Goal: Transaction & Acquisition: Book appointment/travel/reservation

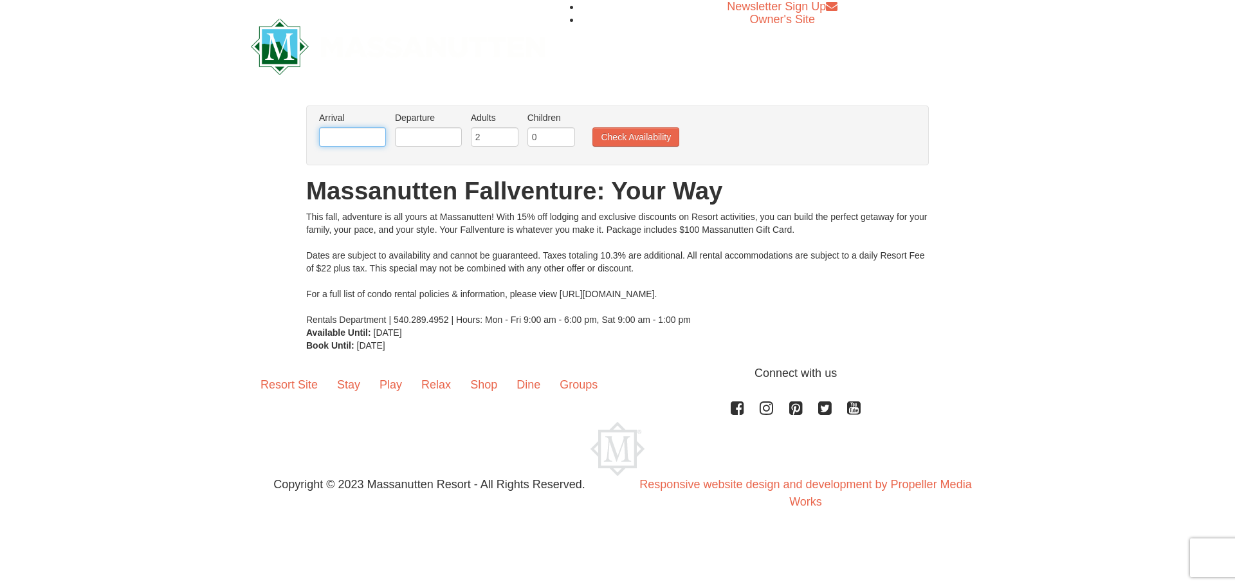
click at [358, 142] on input "text" at bounding box center [352, 136] width 67 height 19
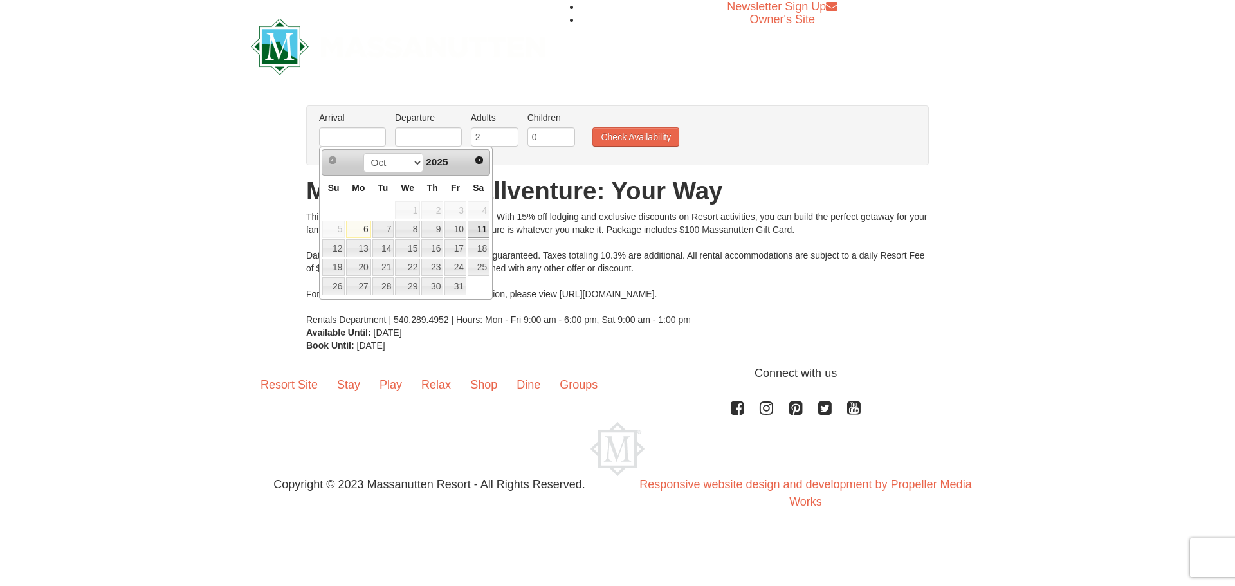
click at [482, 230] on link "11" at bounding box center [479, 230] width 22 height 18
type input "[DATE]"
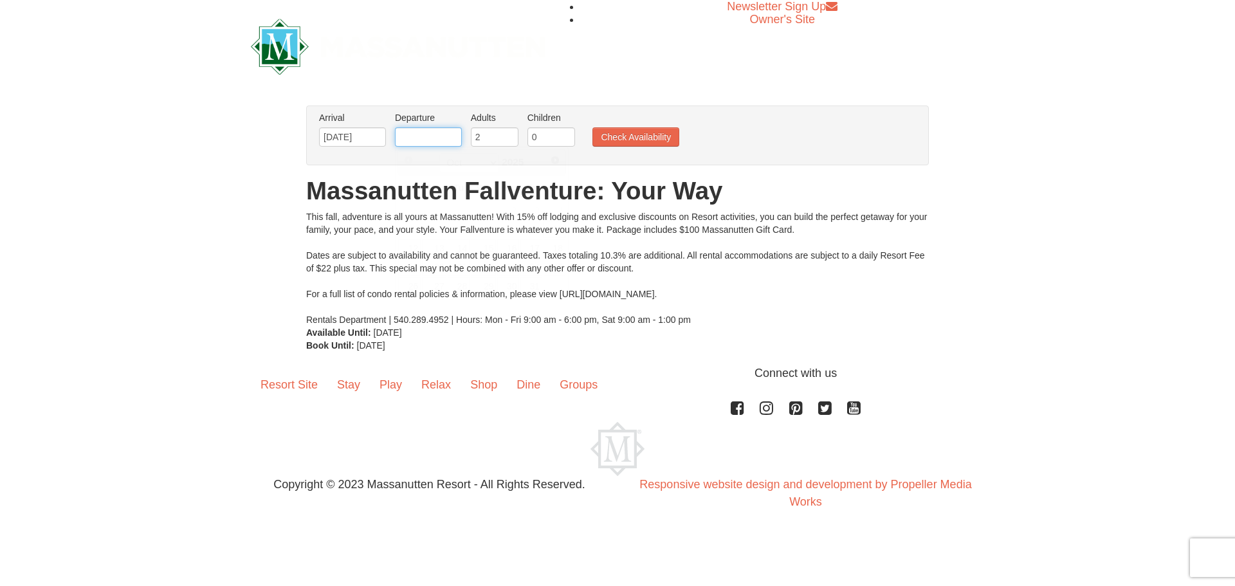
click at [416, 142] on input "text" at bounding box center [428, 136] width 67 height 19
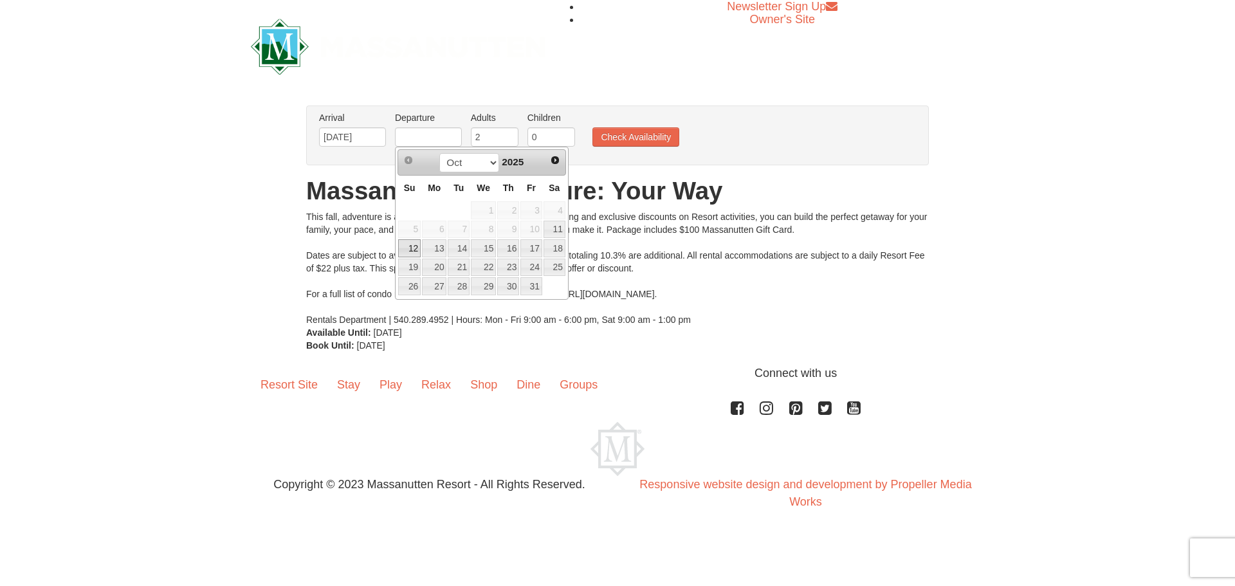
click at [405, 248] on link "12" at bounding box center [409, 248] width 23 height 18
type input "[DATE]"
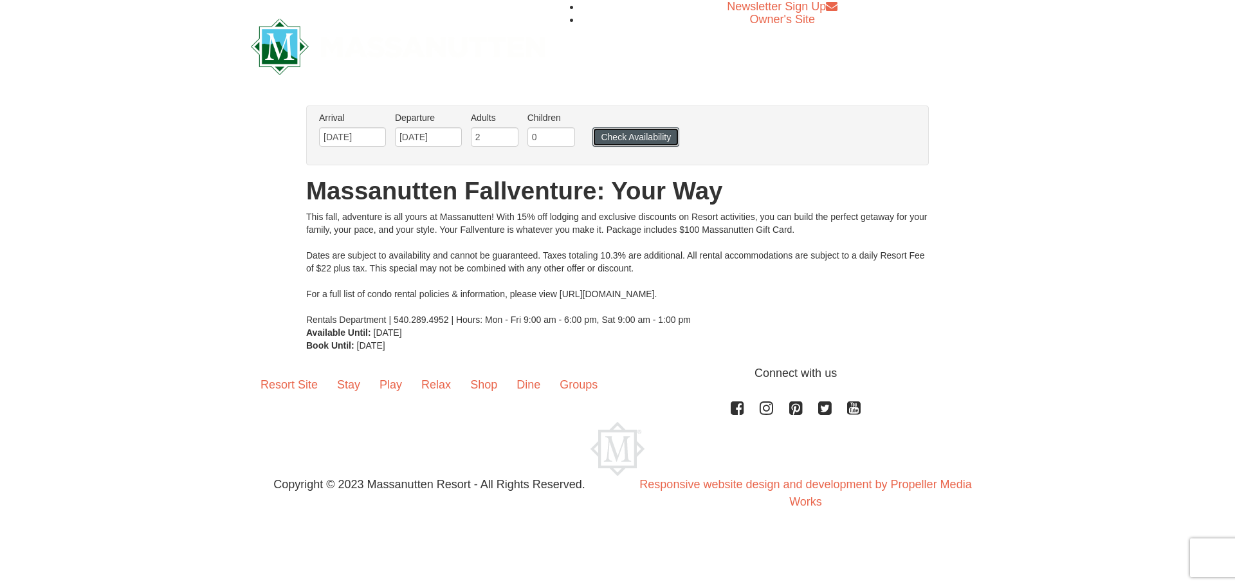
click at [624, 136] on button "Check Availability" at bounding box center [636, 136] width 87 height 19
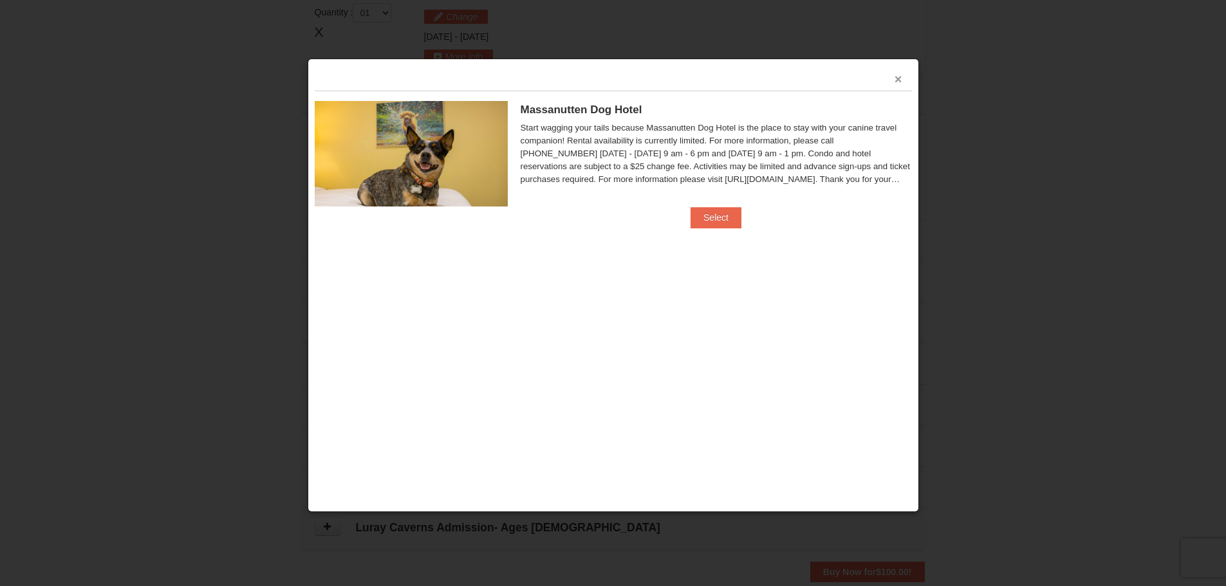
click at [901, 78] on button "×" at bounding box center [898, 79] width 8 height 13
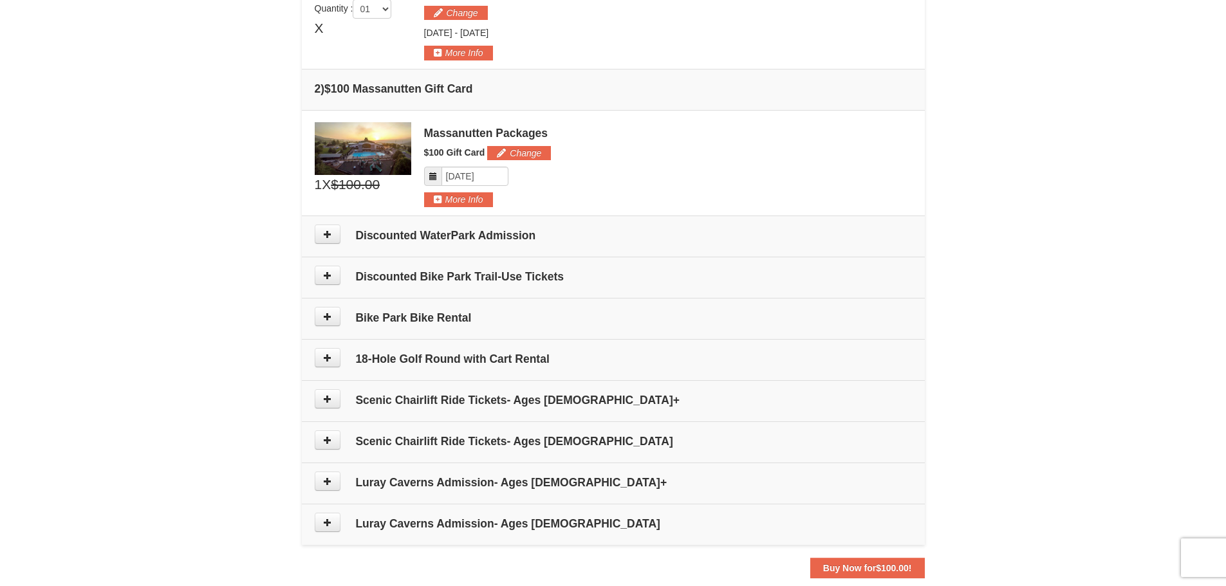
scroll to position [329, 0]
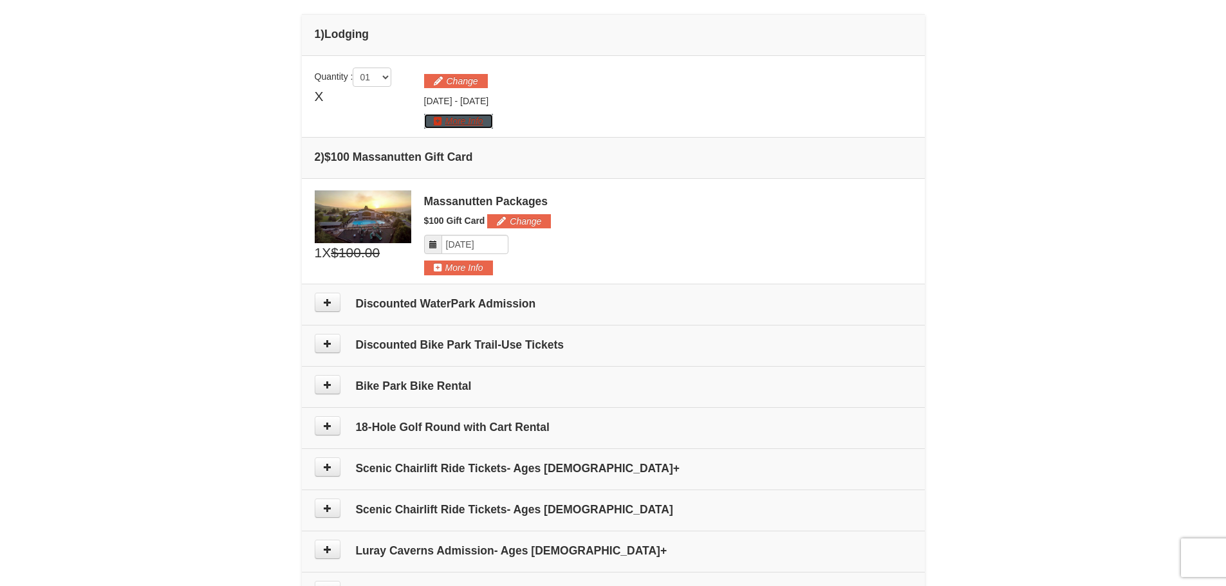
click at [460, 117] on button "More Info" at bounding box center [458, 121] width 69 height 14
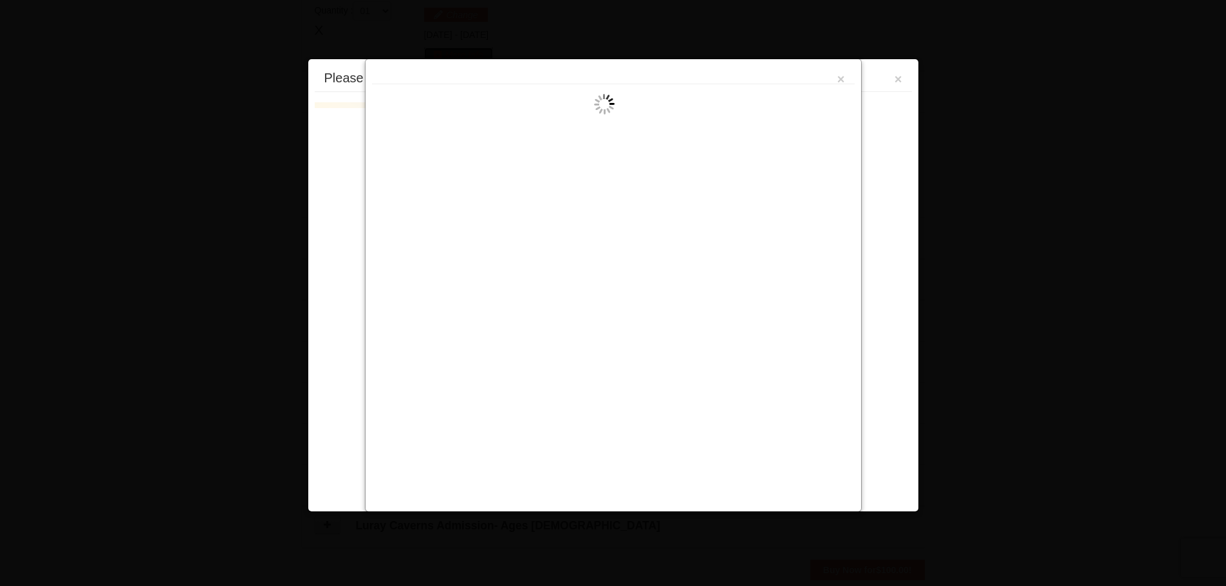
scroll to position [396, 0]
click at [842, 78] on button "×" at bounding box center [841, 79] width 8 height 13
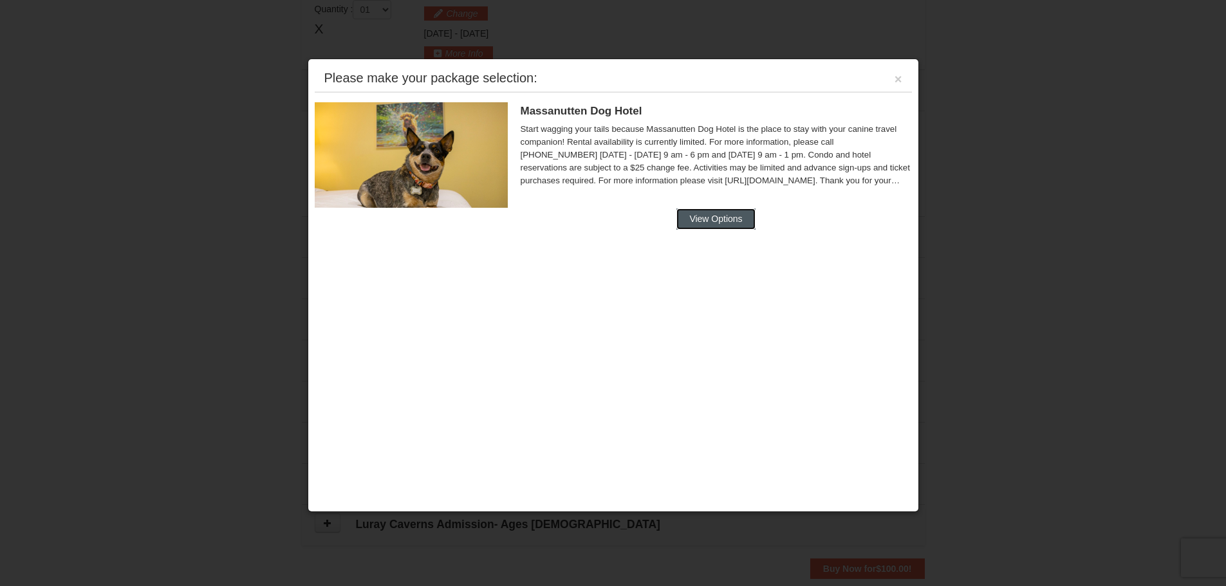
click at [713, 215] on button "View Options" at bounding box center [715, 218] width 78 height 21
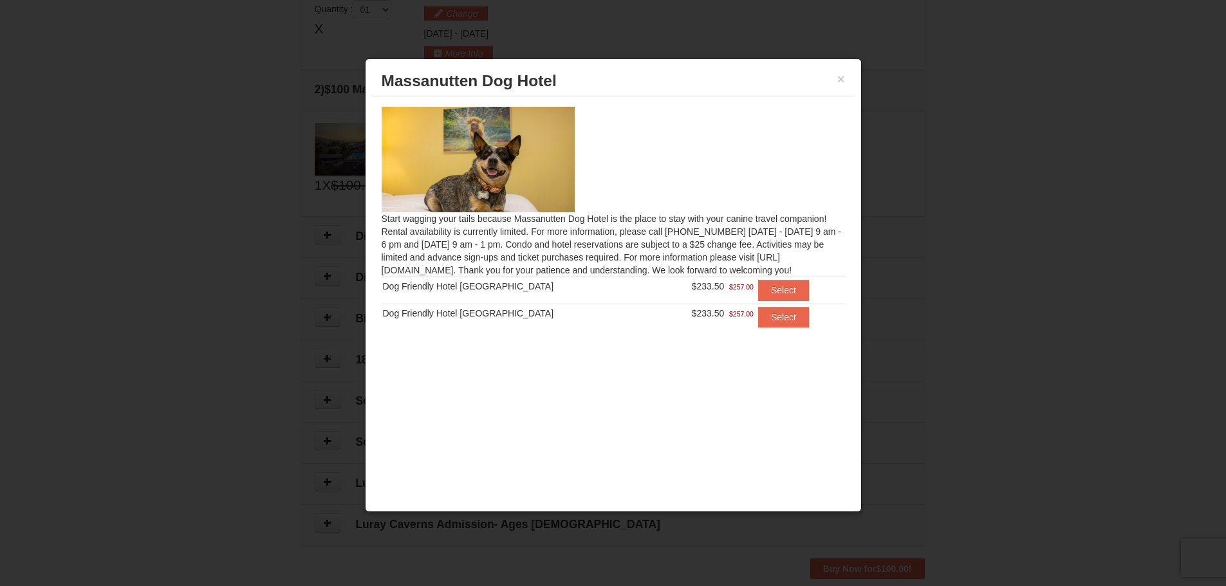
scroll to position [461, 0]
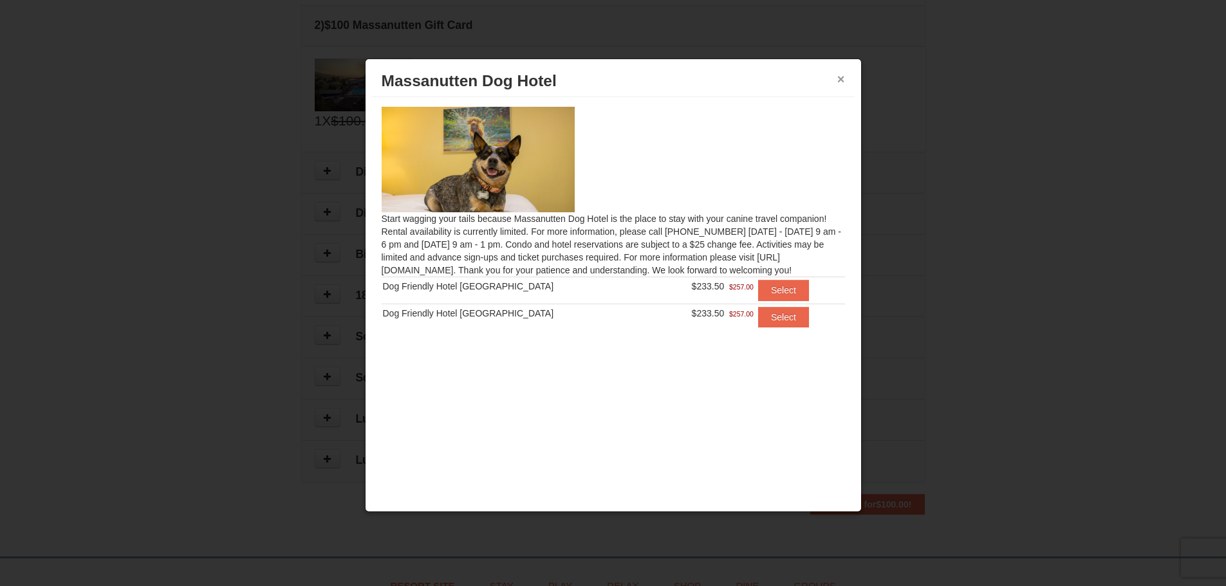
click at [840, 80] on button "×" at bounding box center [841, 79] width 8 height 13
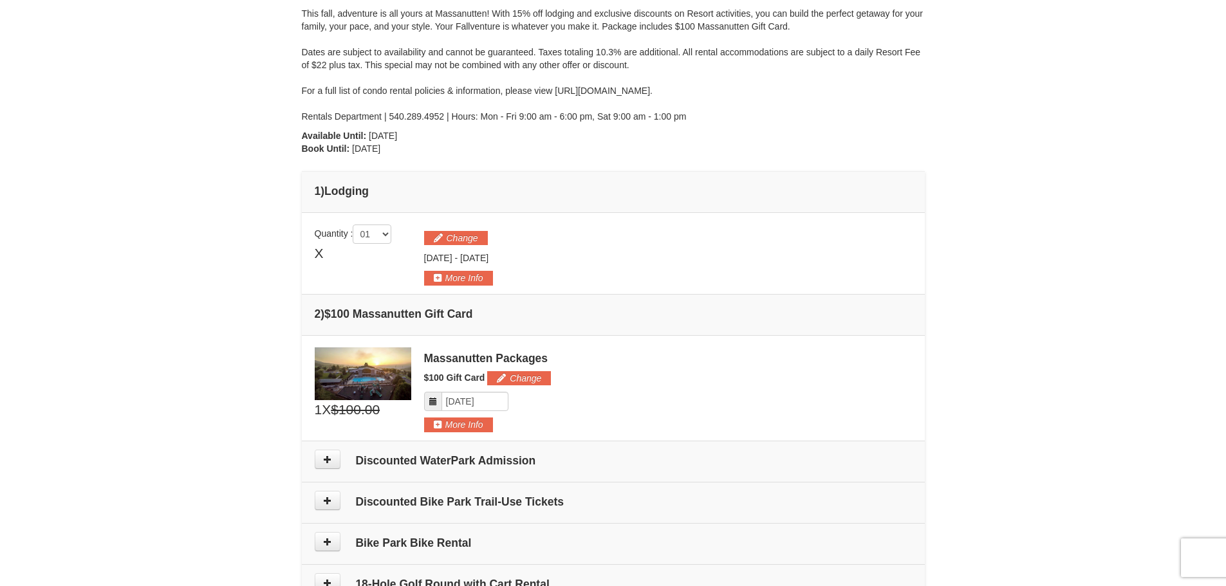
scroll to position [203, 0]
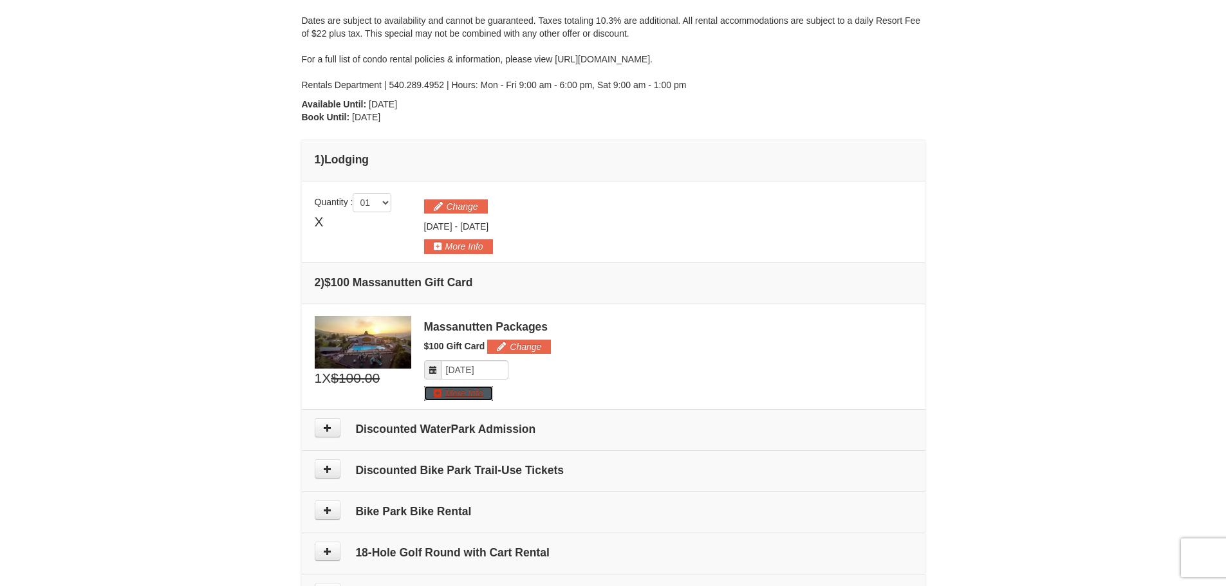
click at [460, 394] on button "More Info" at bounding box center [458, 393] width 69 height 14
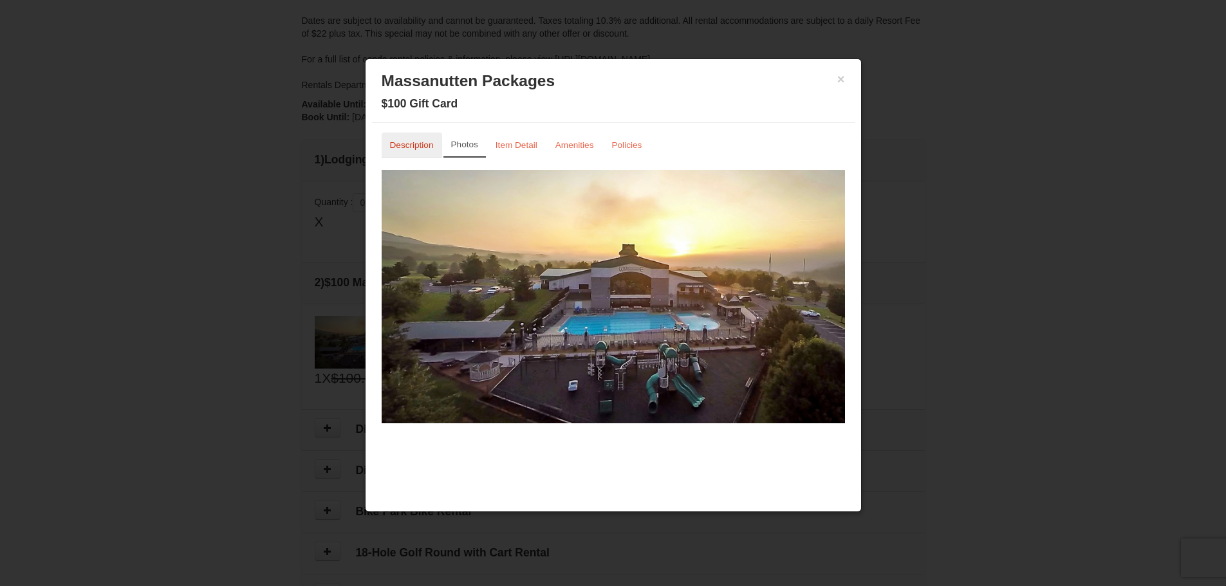
click at [401, 145] on small "Description" at bounding box center [412, 145] width 44 height 10
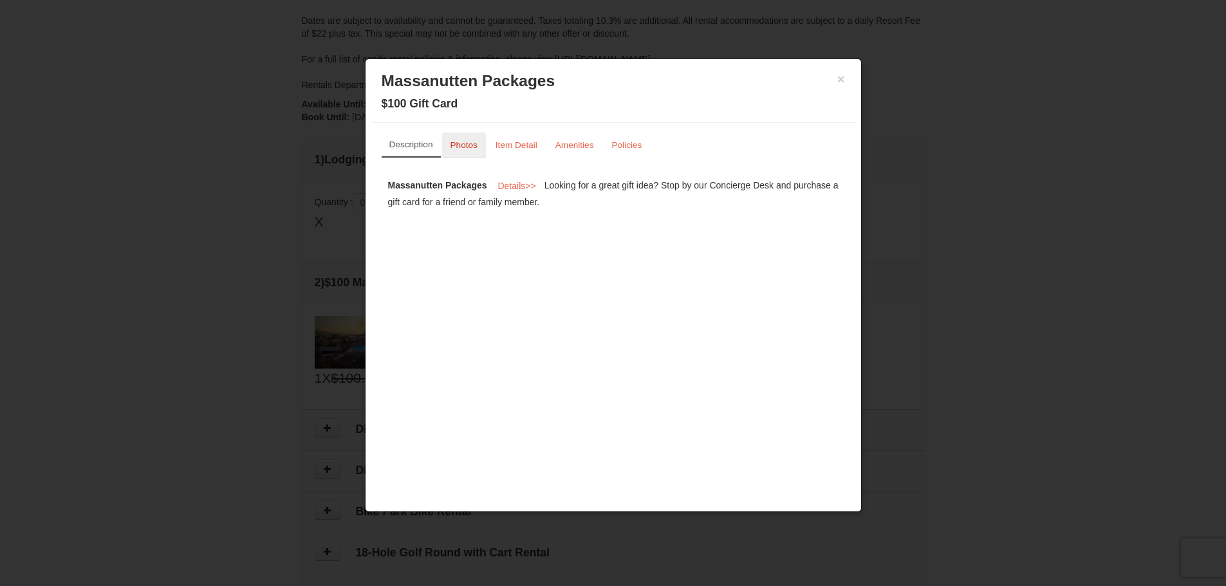
click at [460, 142] on small "Photos" at bounding box center [463, 145] width 27 height 10
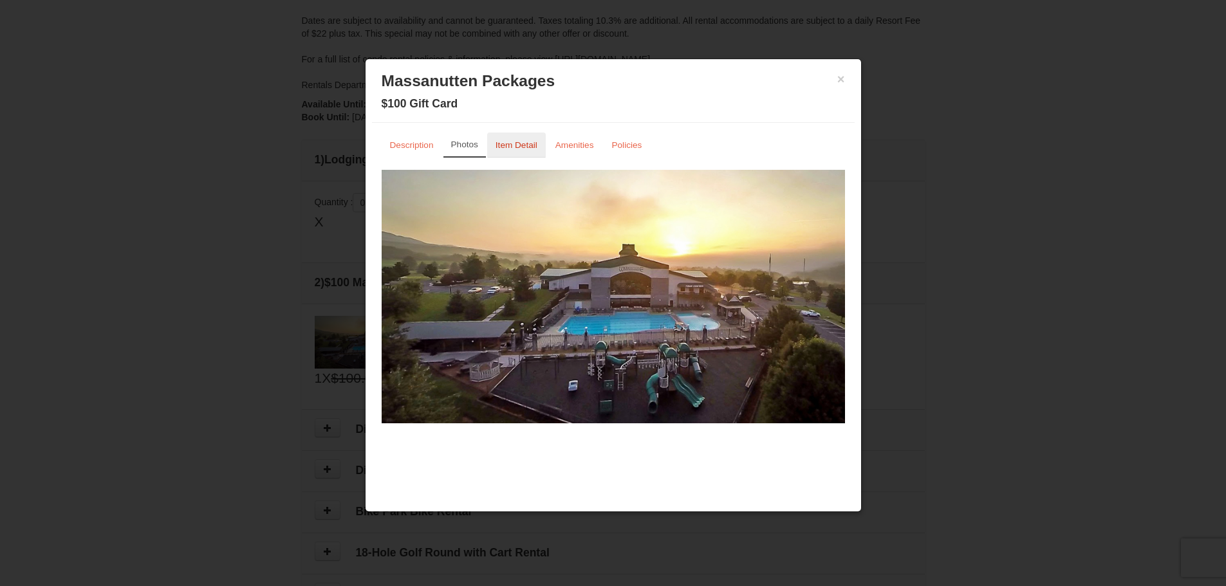
click at [505, 142] on small "Item Detail" at bounding box center [516, 145] width 42 height 10
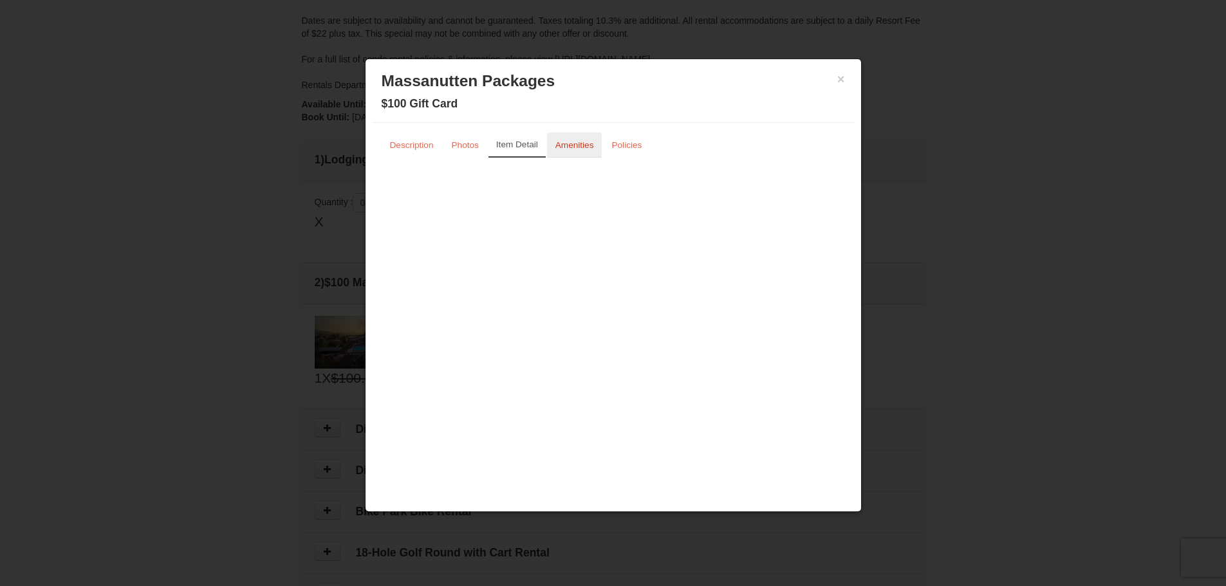
click at [585, 142] on small "Amenities" at bounding box center [574, 145] width 39 height 10
click at [614, 145] on small "Policies" at bounding box center [626, 145] width 30 height 10
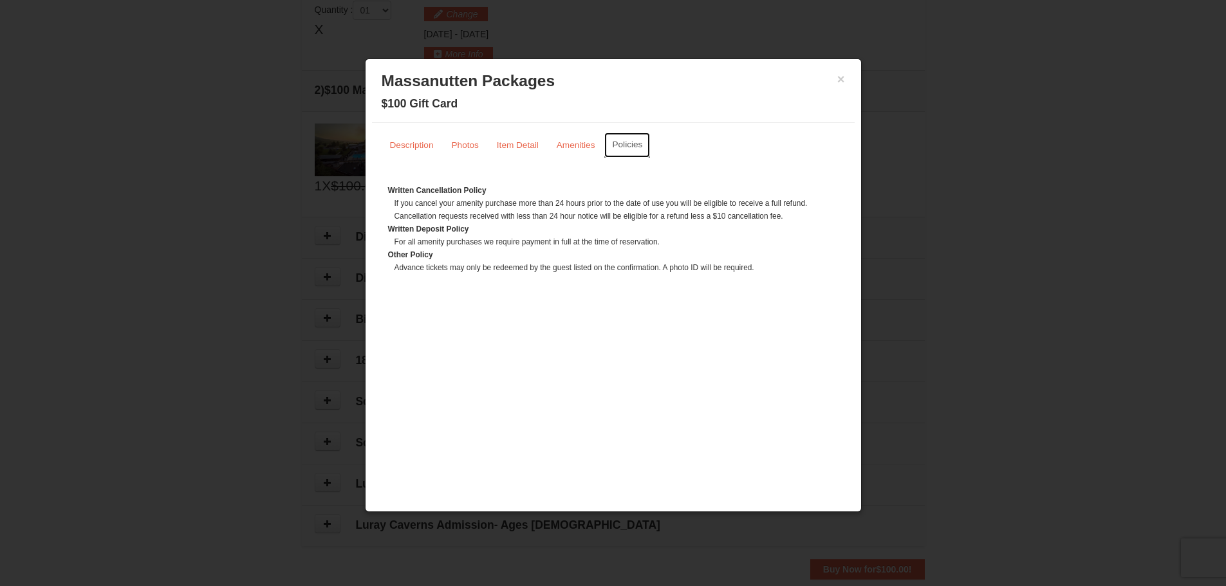
scroll to position [396, 0]
click at [839, 77] on button "×" at bounding box center [841, 79] width 8 height 13
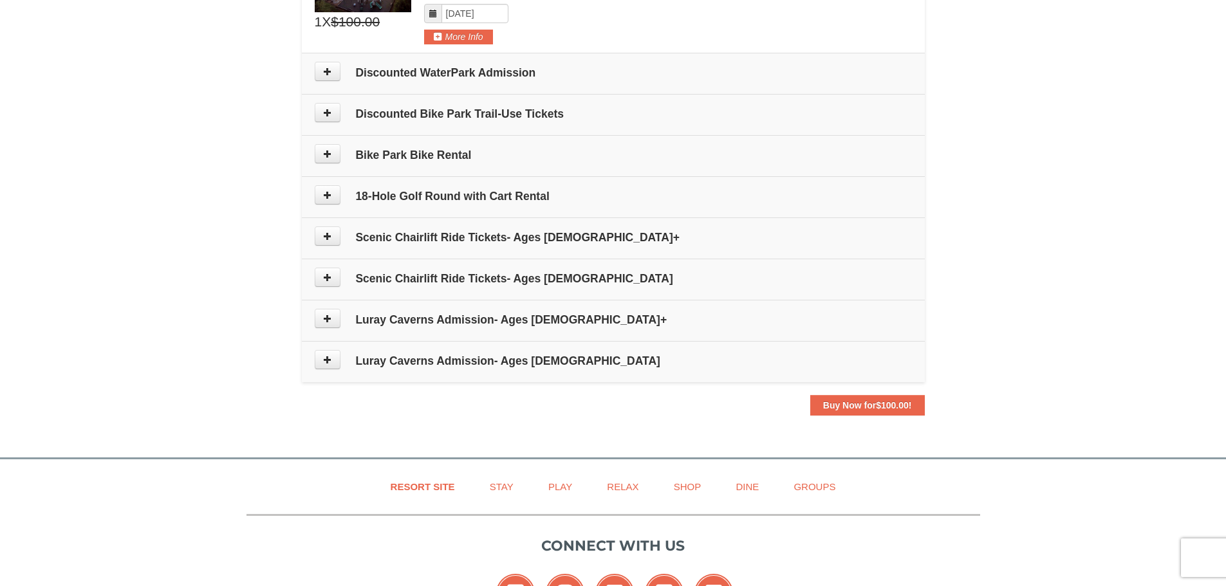
scroll to position [589, 0]
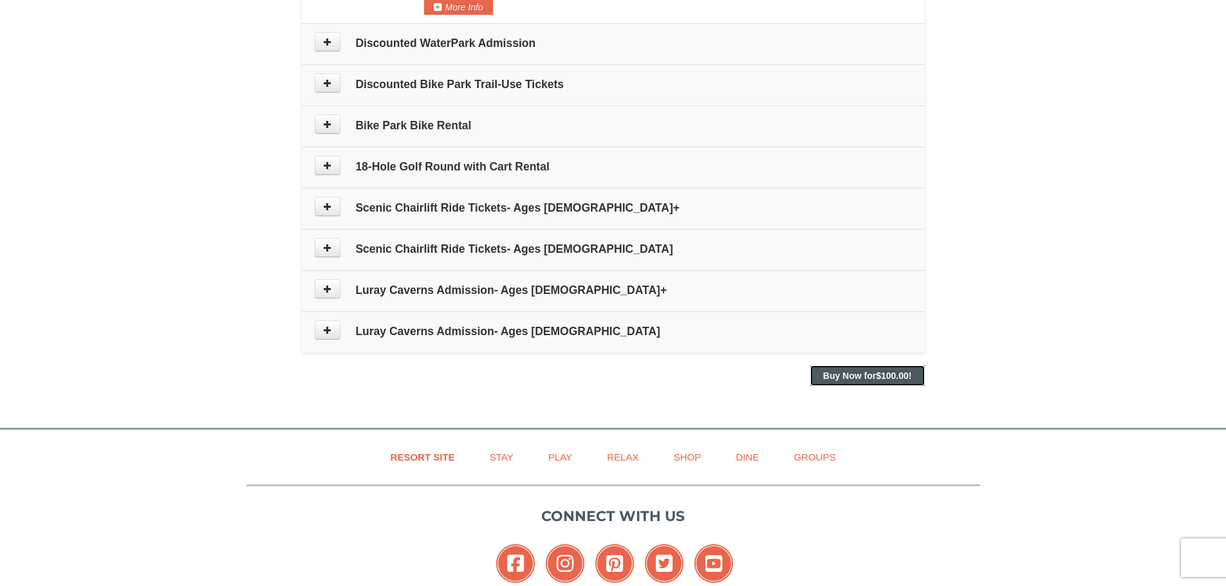
click at [869, 378] on strong "Buy Now for $100.00 !" at bounding box center [867, 376] width 89 height 10
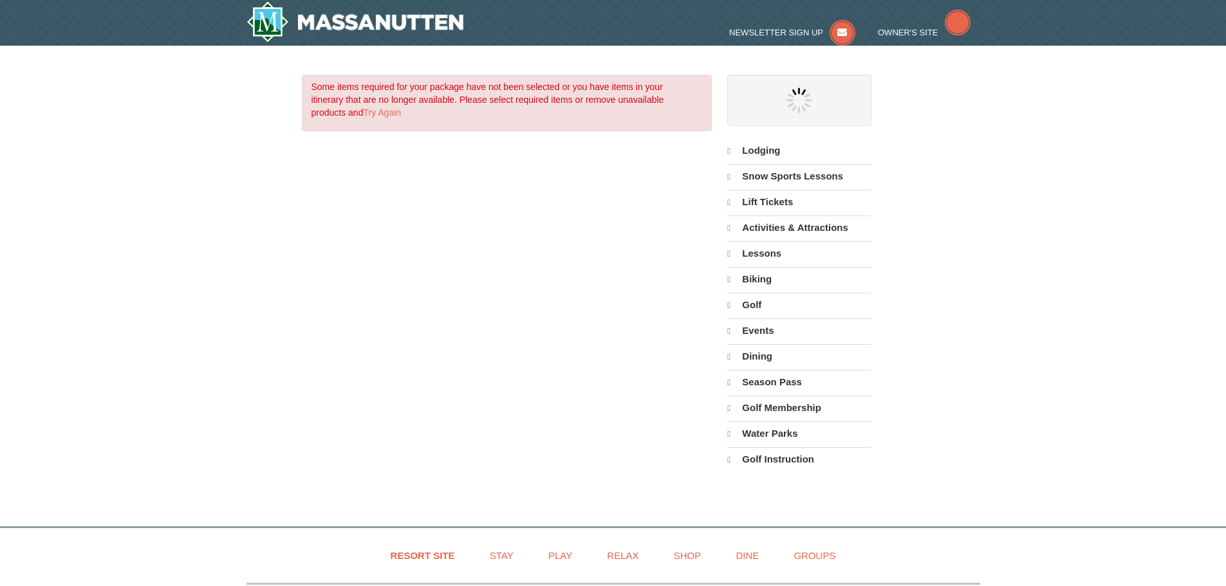
select select "10"
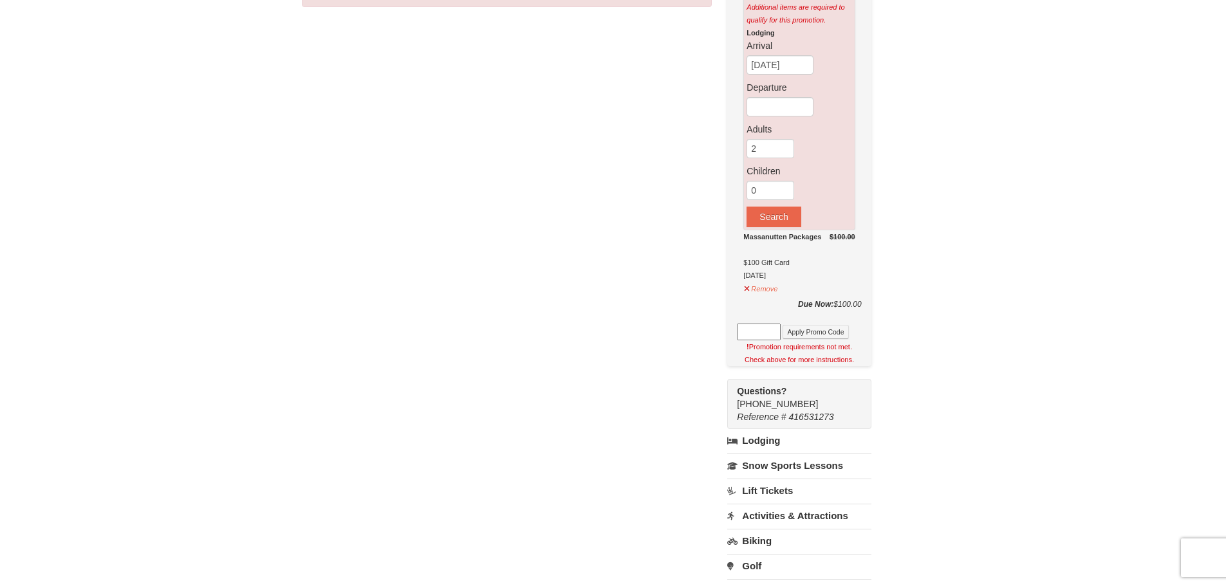
scroll to position [129, 0]
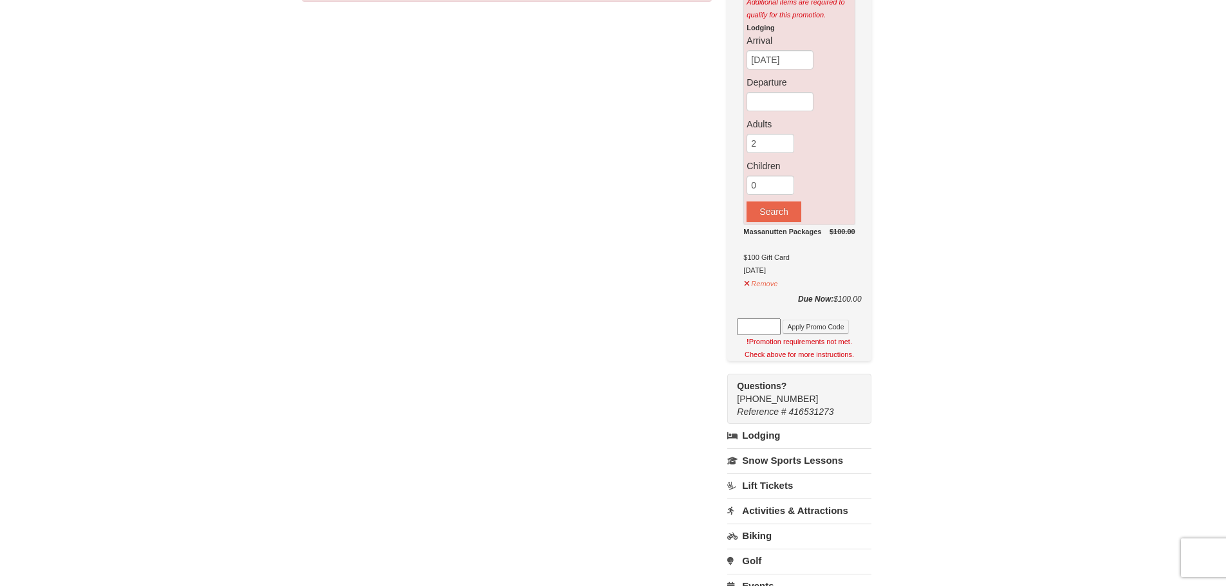
click at [757, 436] on link "Lodging" at bounding box center [798, 435] width 143 height 23
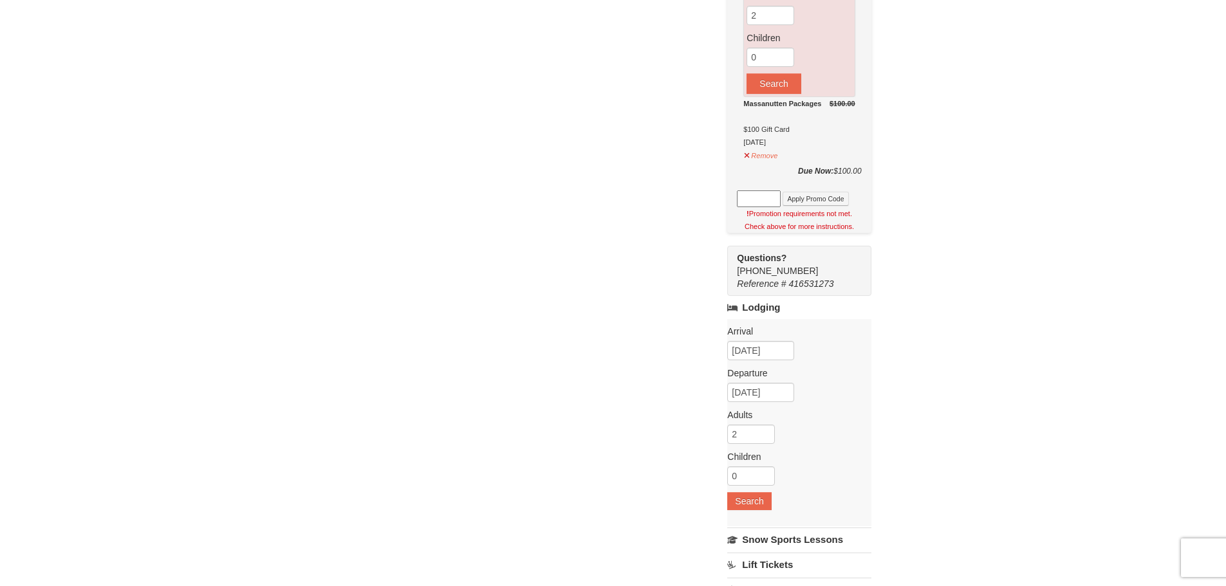
scroll to position [257, 0]
click at [752, 352] on input "[DATE]" at bounding box center [760, 349] width 67 height 19
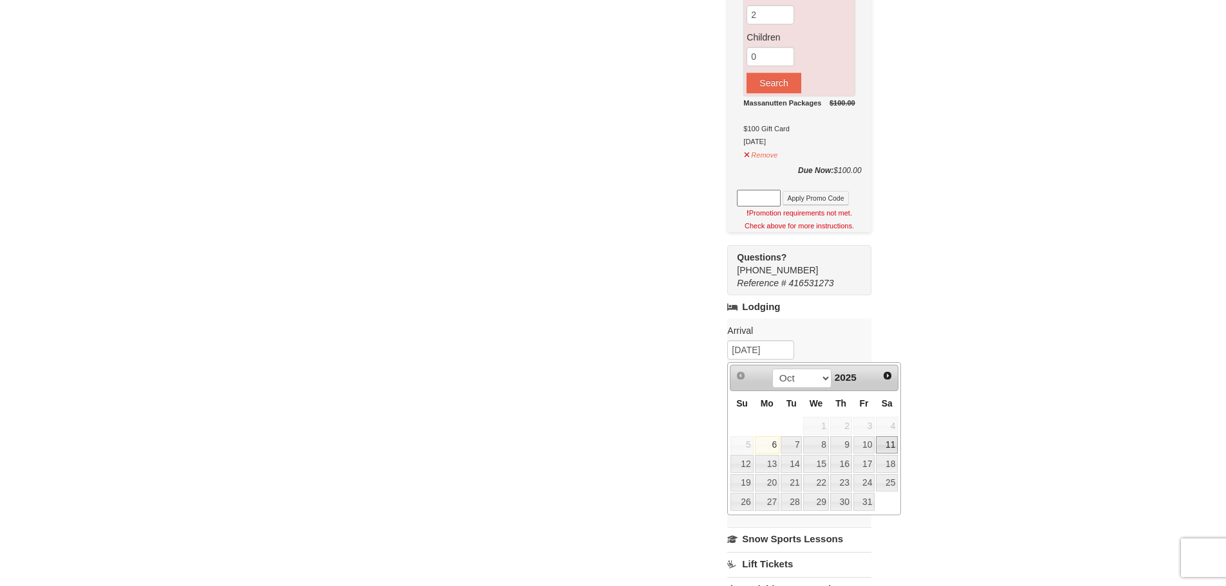
click at [891, 447] on link "11" at bounding box center [887, 445] width 22 height 18
type input "[DATE]"
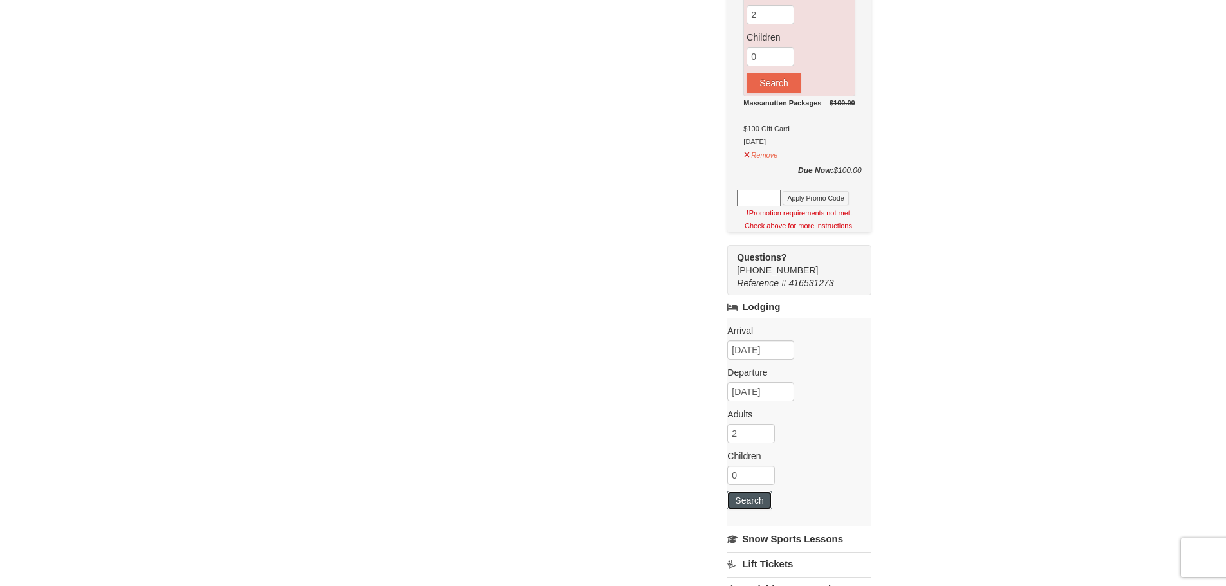
click at [752, 504] on button "Search" at bounding box center [749, 501] width 44 height 18
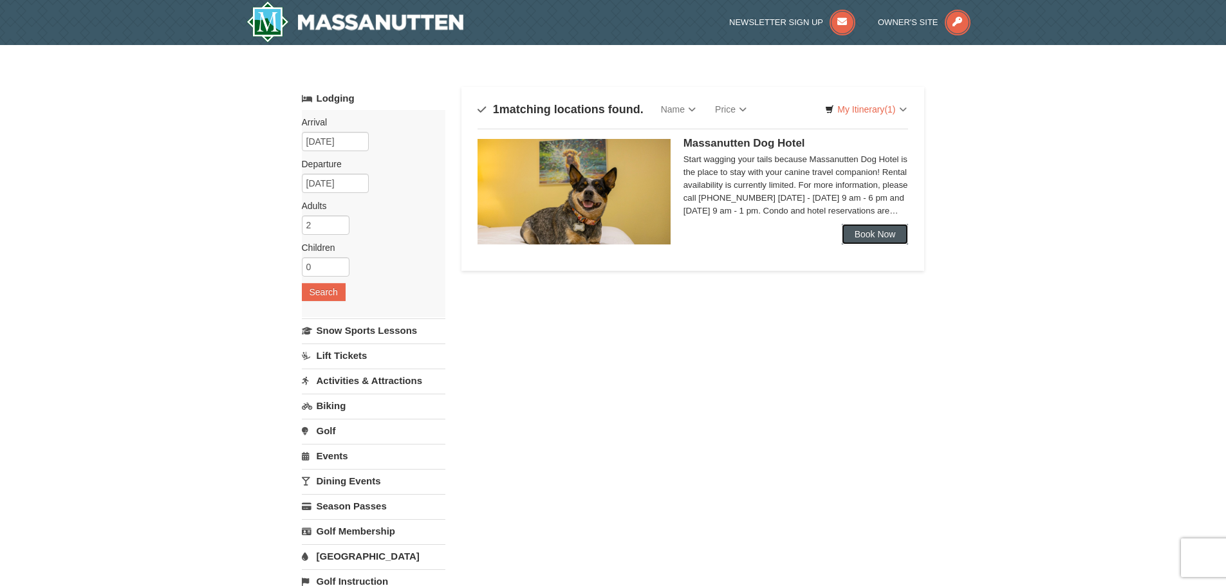
click at [881, 237] on link "Book Now" at bounding box center [875, 234] width 67 height 21
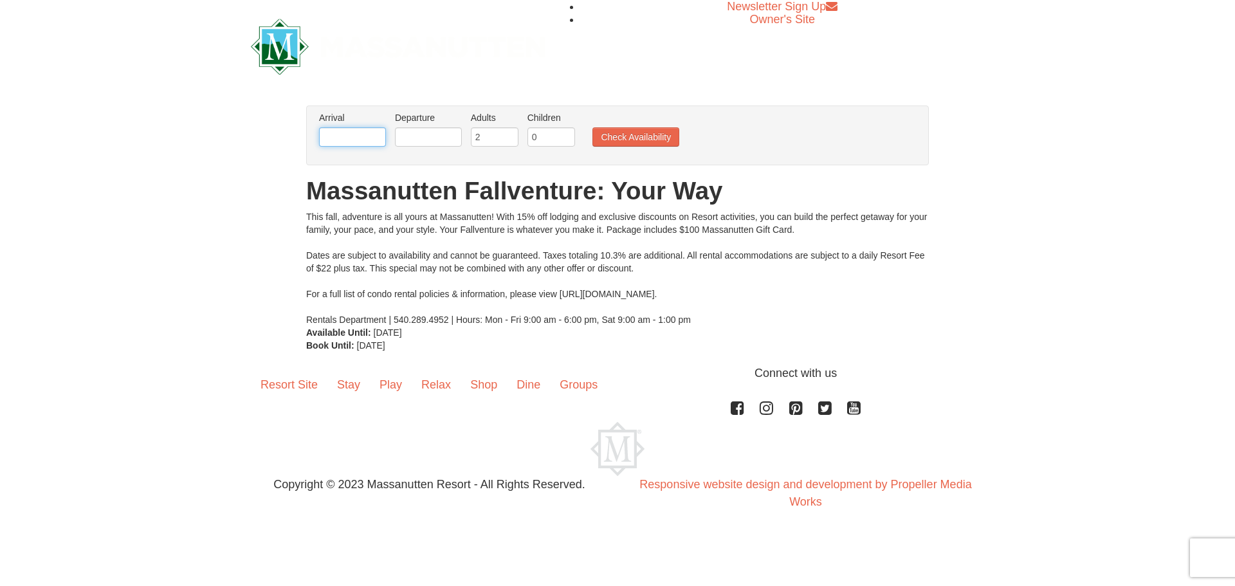
click at [384, 138] on input "text" at bounding box center [352, 136] width 67 height 19
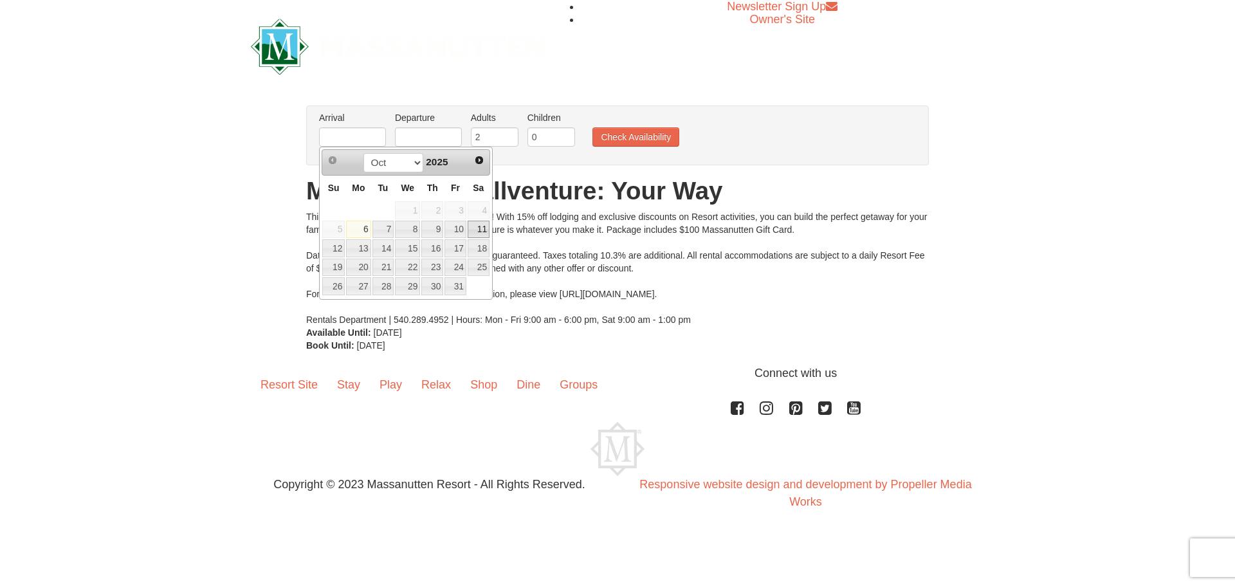
click at [484, 221] on link "11" at bounding box center [479, 230] width 22 height 18
type input "[DATE]"
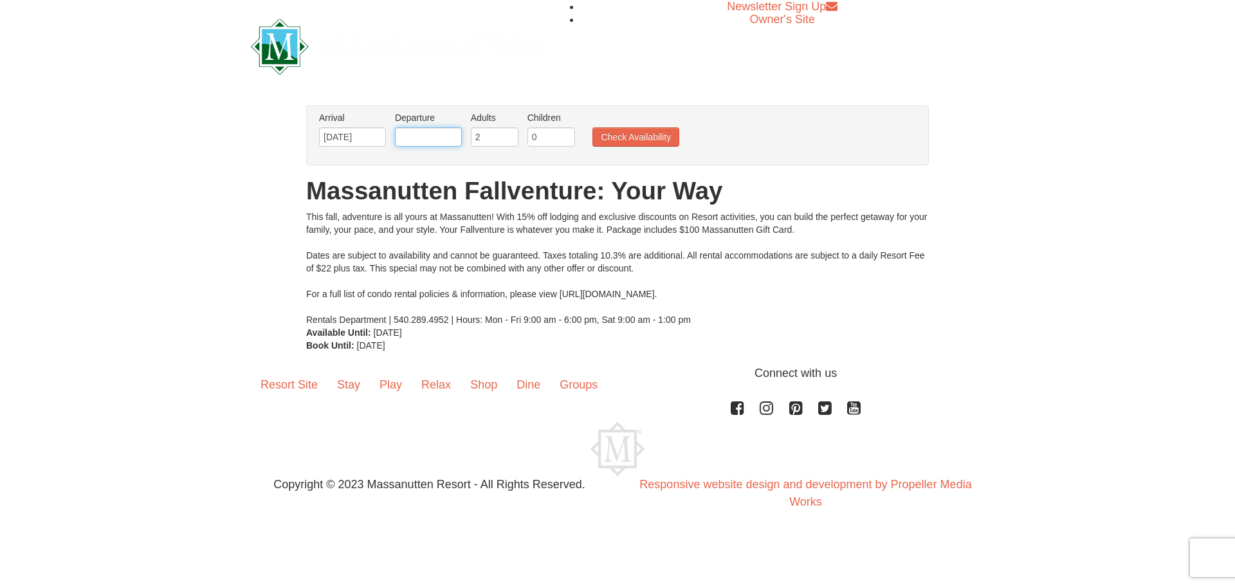
click at [445, 137] on input "text" at bounding box center [428, 136] width 67 height 19
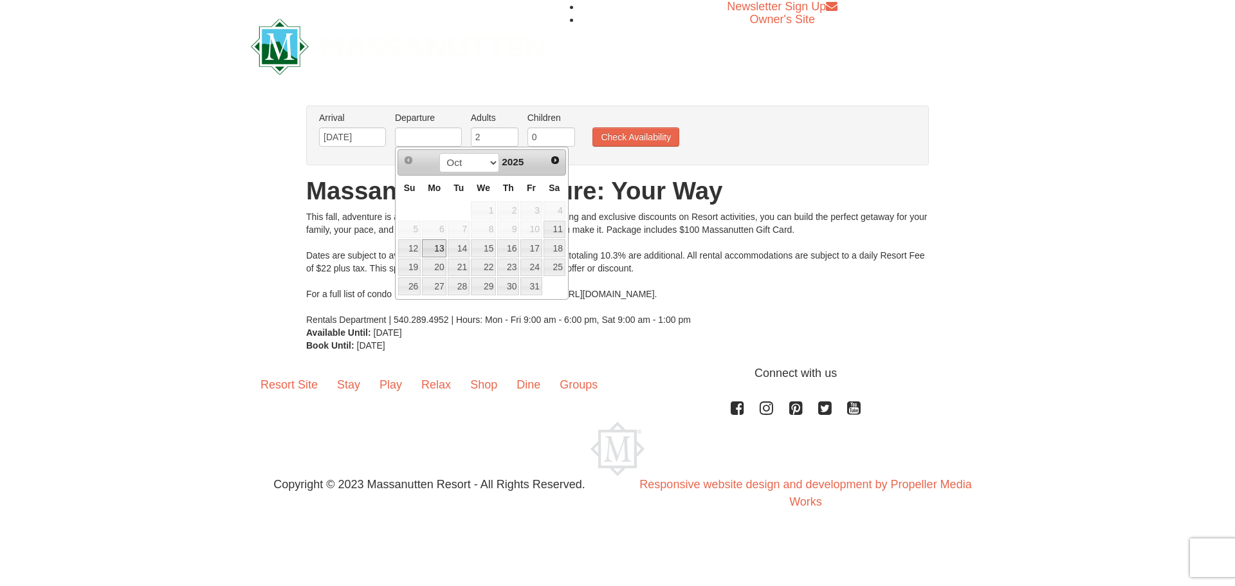
click at [429, 249] on link "13" at bounding box center [434, 248] width 24 height 18
type input "10/13/2025"
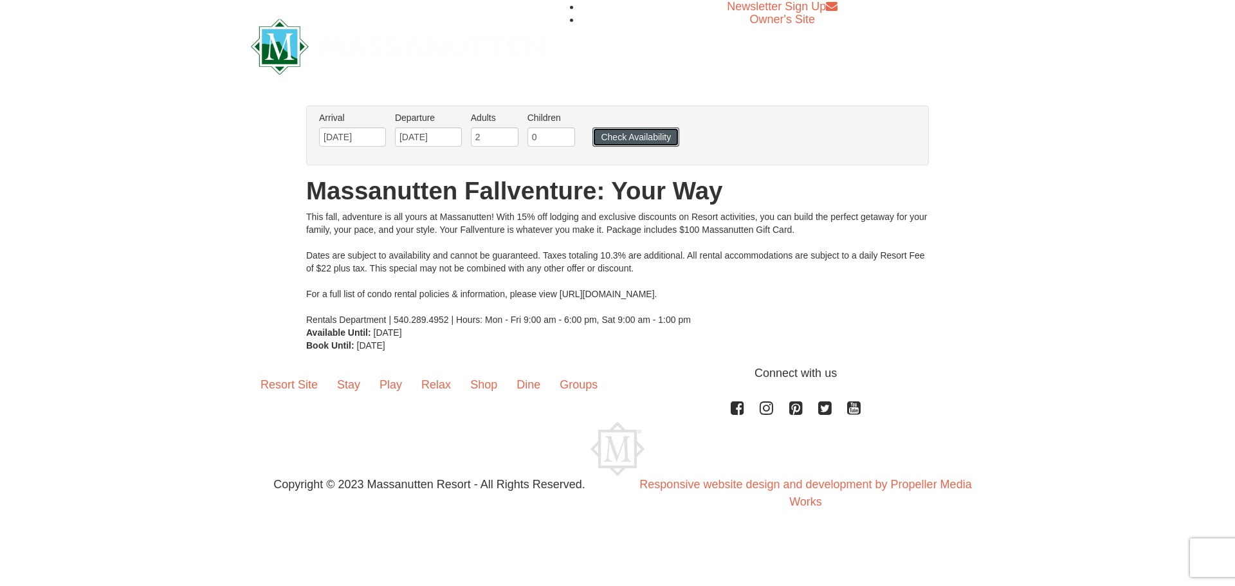
click at [630, 138] on button "Check Availability" at bounding box center [636, 136] width 87 height 19
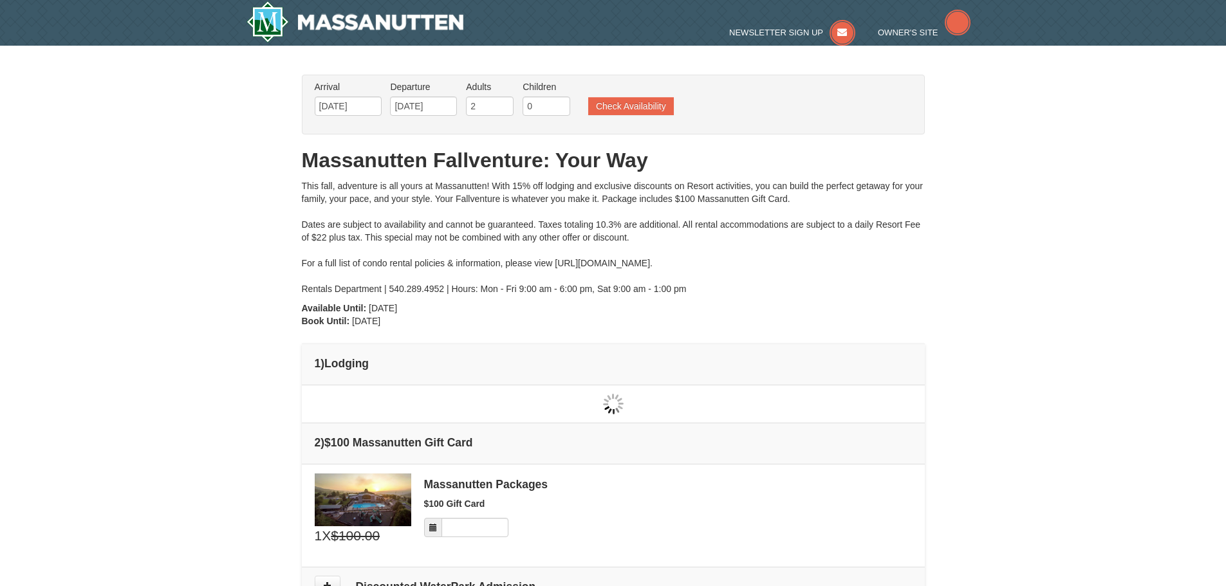
type input "[DATE]"
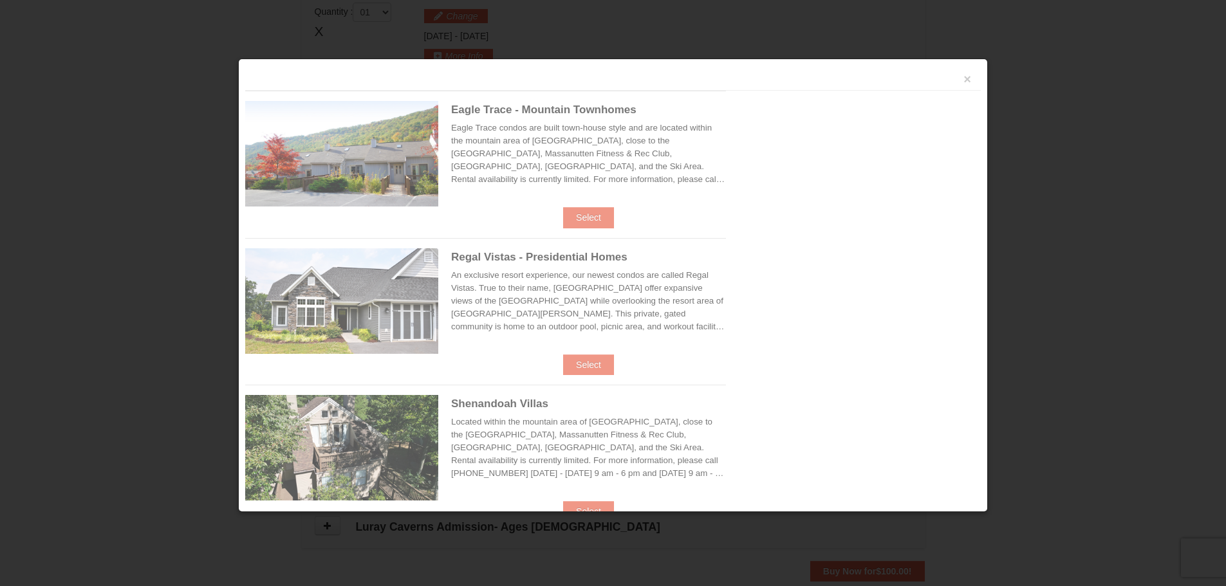
scroll to position [393, 0]
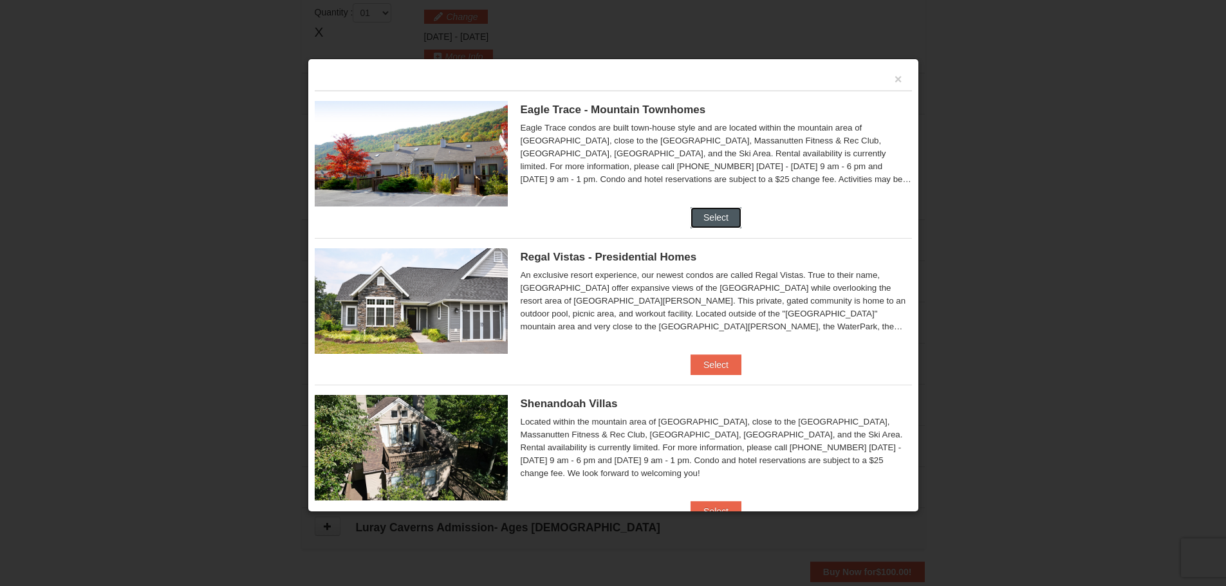
click at [712, 212] on button "Select" at bounding box center [715, 217] width 51 height 21
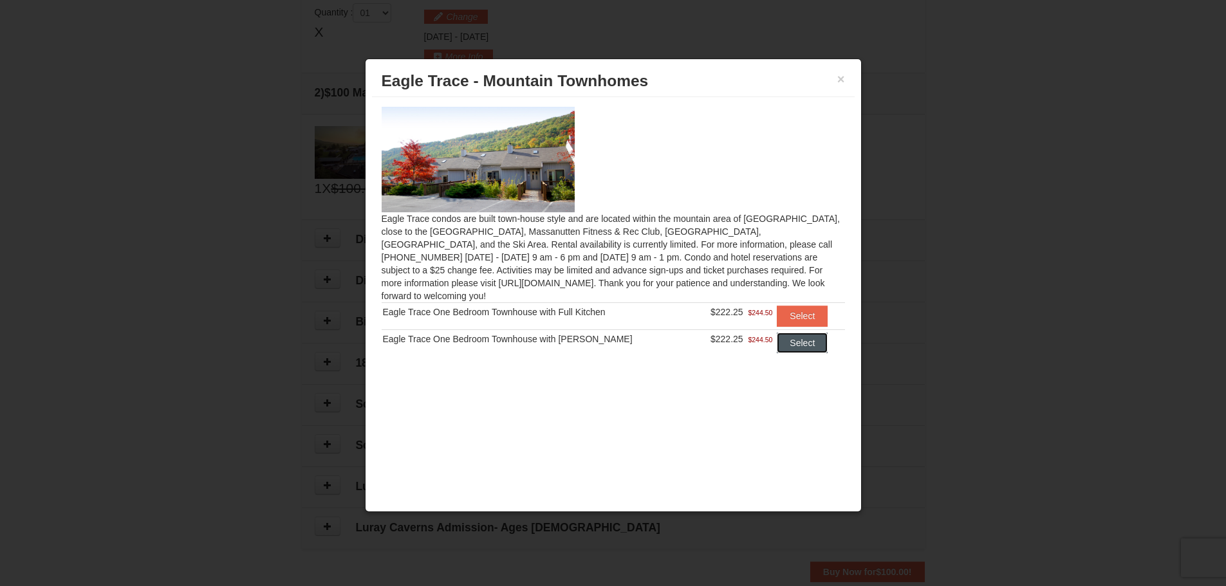
click at [800, 333] on button "Select" at bounding box center [802, 343] width 51 height 21
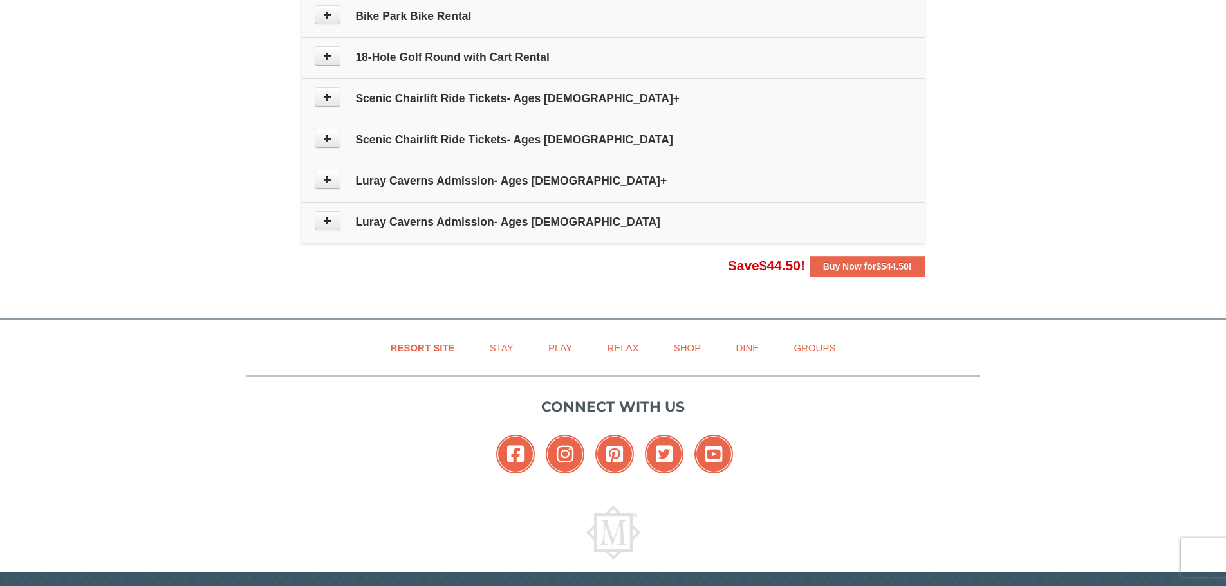
scroll to position [732, 0]
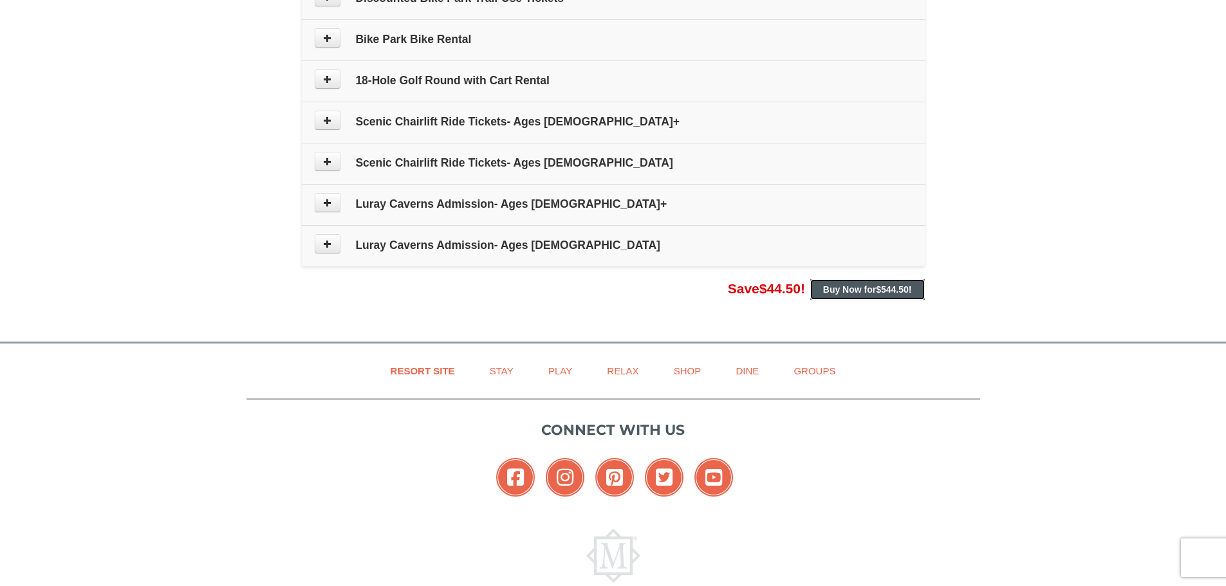
click at [833, 288] on strong "Buy Now for $544.50 !" at bounding box center [867, 289] width 89 height 10
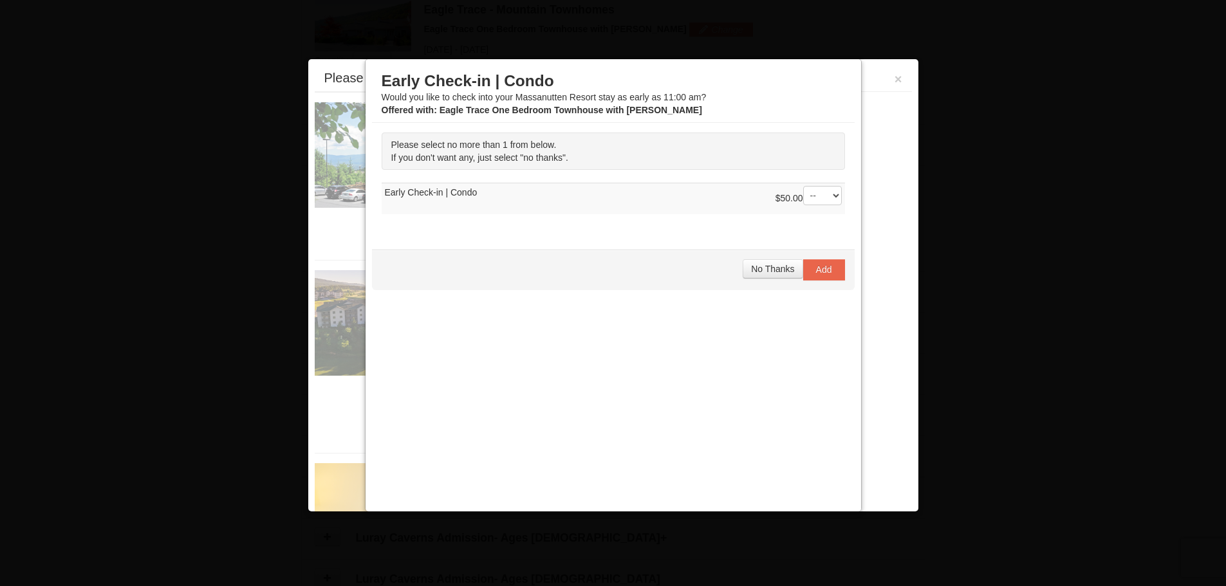
scroll to position [396, 0]
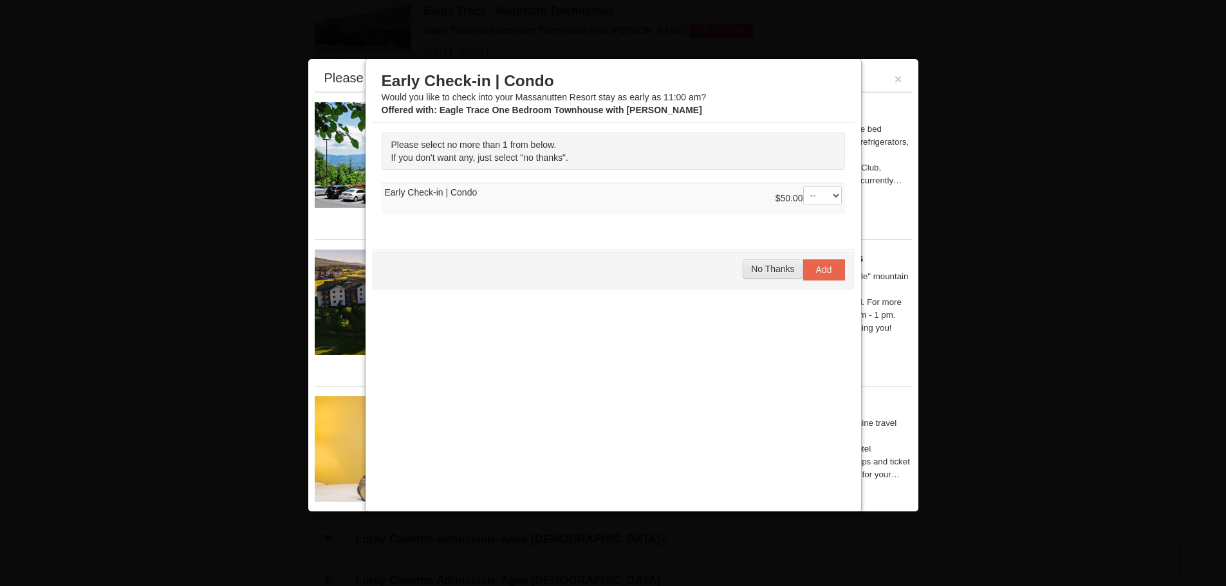
click at [765, 268] on span "No Thanks" at bounding box center [772, 269] width 43 height 10
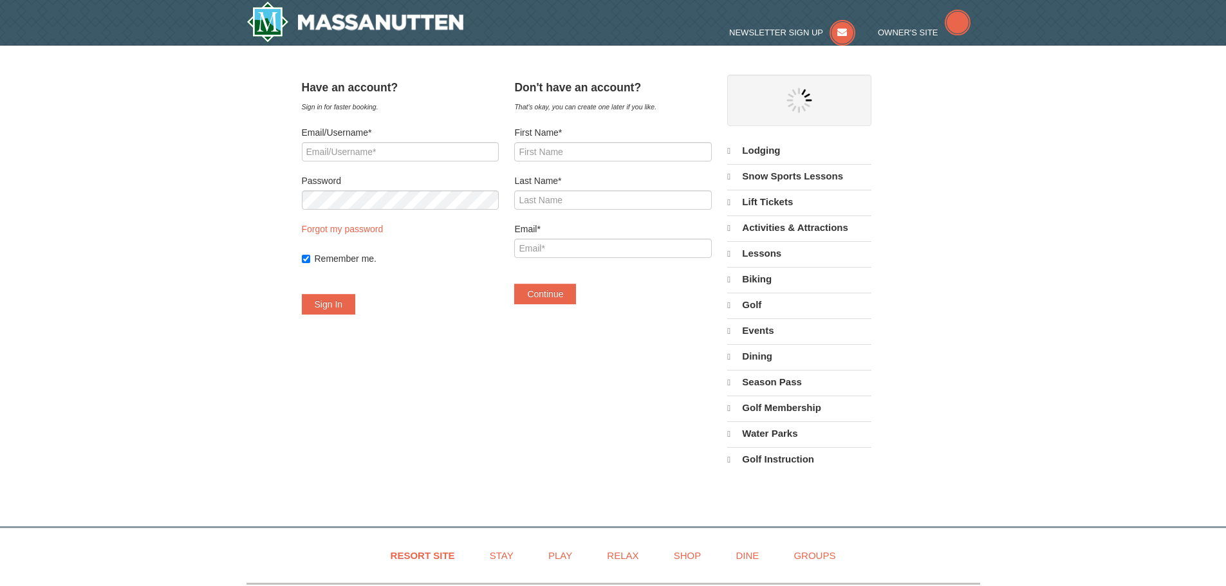
select select "10"
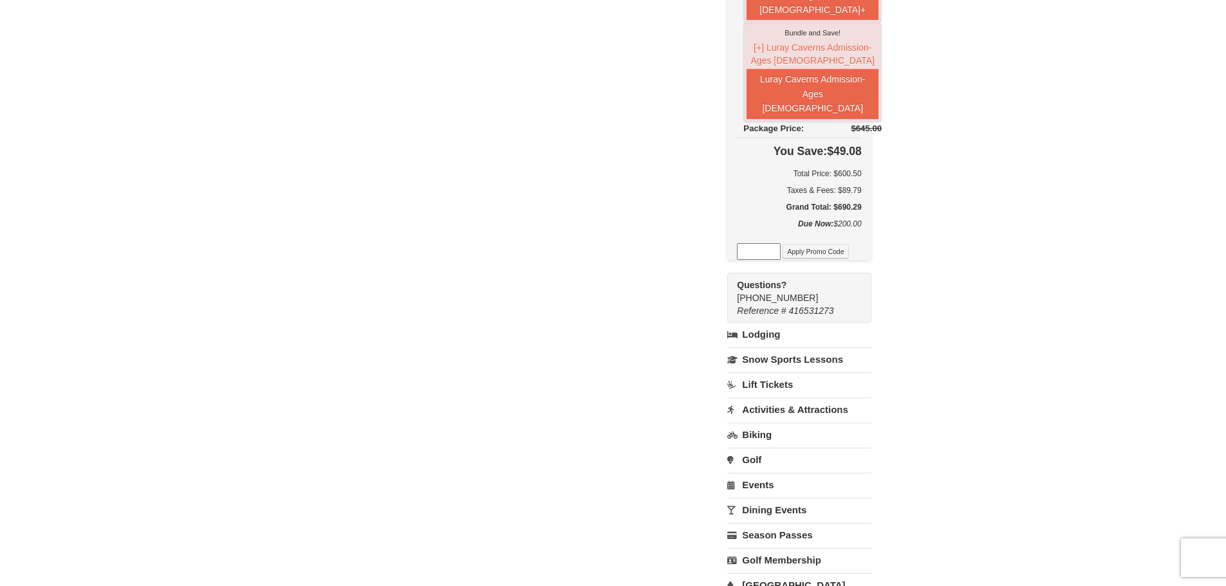
scroll to position [708, 0]
